Goal: Information Seeking & Learning: Learn about a topic

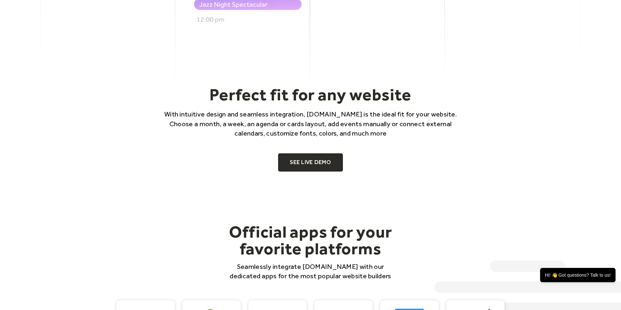
scroll to position [410, 0]
click at [318, 159] on link "SEE LIVE DEMO" at bounding box center [310, 162] width 65 height 18
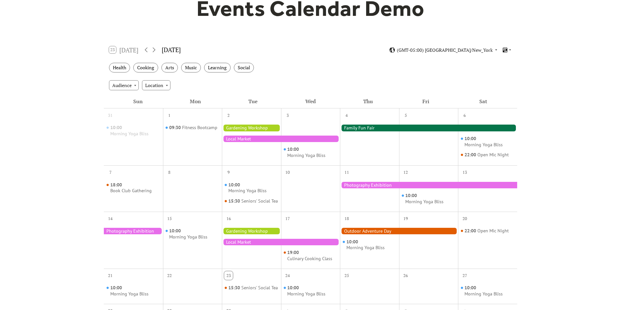
scroll to position [71, 0]
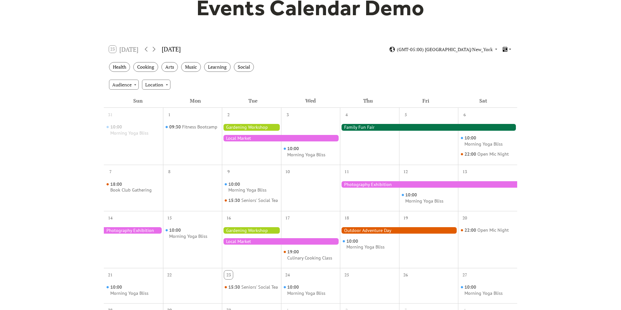
click at [507, 51] on icon at bounding box center [505, 49] width 6 height 6
click at [496, 72] on span "Cards" at bounding box center [497, 71] width 12 height 7
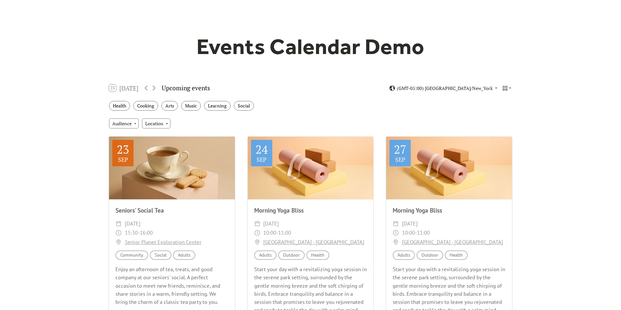
scroll to position [0, 0]
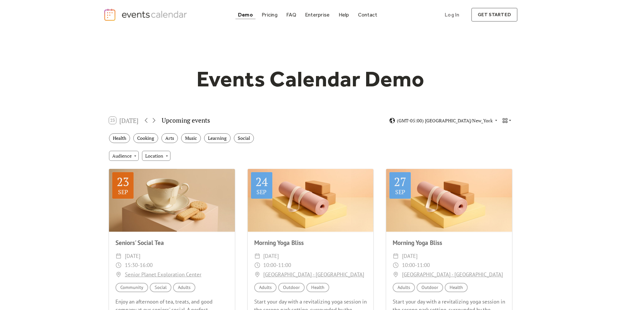
click at [505, 121] on icon at bounding box center [505, 120] width 6 height 6
click at [503, 153] on span "Agenda" at bounding box center [499, 154] width 16 height 7
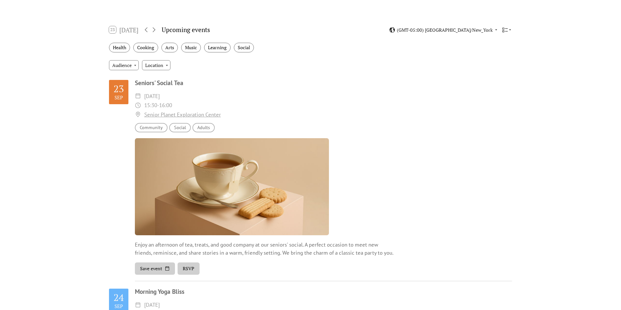
scroll to position [52, 0]
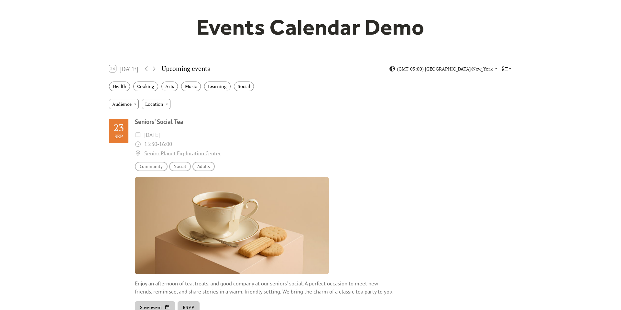
click at [504, 69] on icon at bounding box center [505, 69] width 6 height 6
click at [494, 116] on span "Week" at bounding box center [496, 115] width 11 height 7
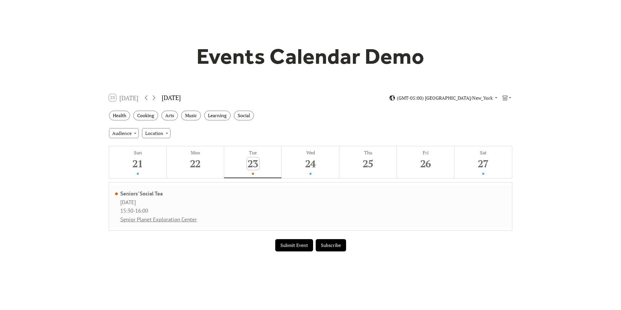
scroll to position [24, 0]
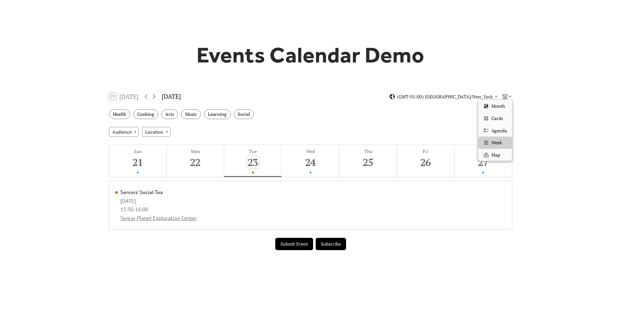
click at [506, 96] on icon at bounding box center [505, 96] width 6 height 6
click at [498, 152] on span "Map" at bounding box center [495, 154] width 9 height 7
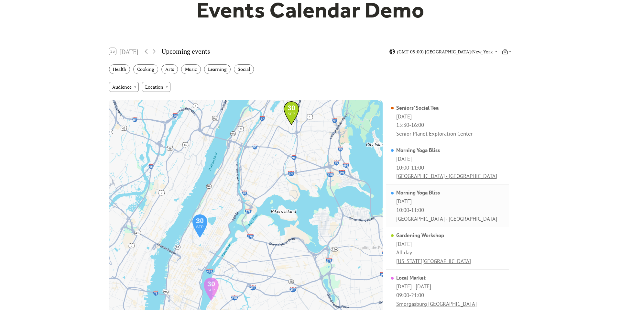
scroll to position [0, 0]
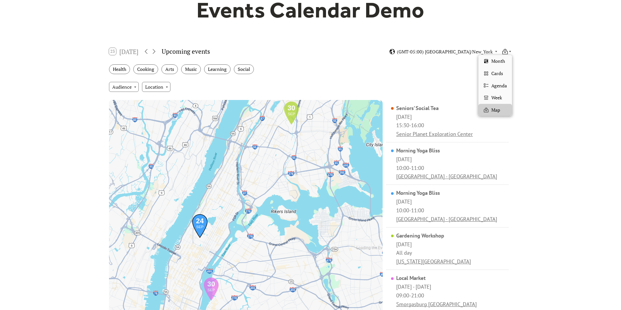
click at [506, 53] on icon at bounding box center [505, 51] width 6 height 6
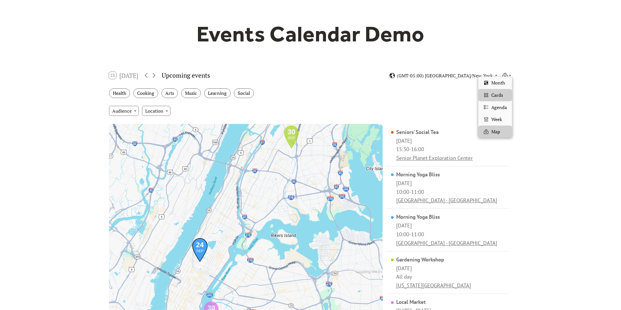
scroll to position [42, 0]
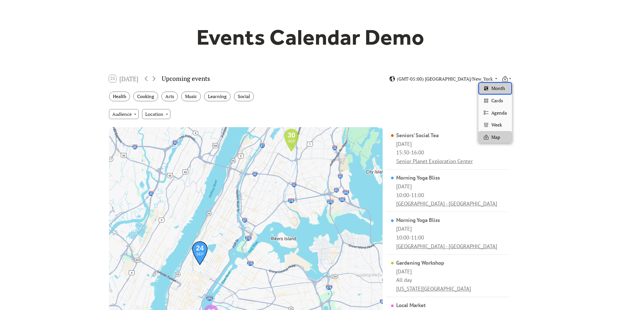
click at [495, 87] on span "Month" at bounding box center [498, 88] width 14 height 7
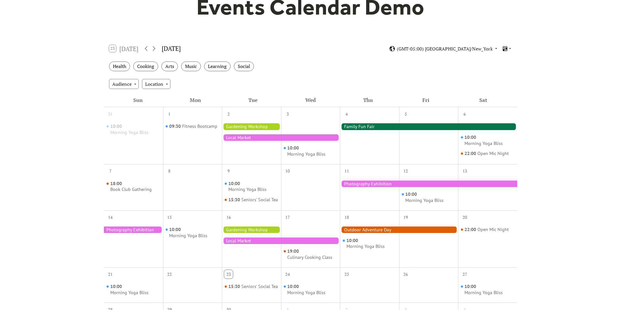
scroll to position [72, 0]
click at [494, 232] on div "Open Mic Night" at bounding box center [492, 229] width 31 height 6
